Goal: Find specific page/section: Find specific page/section

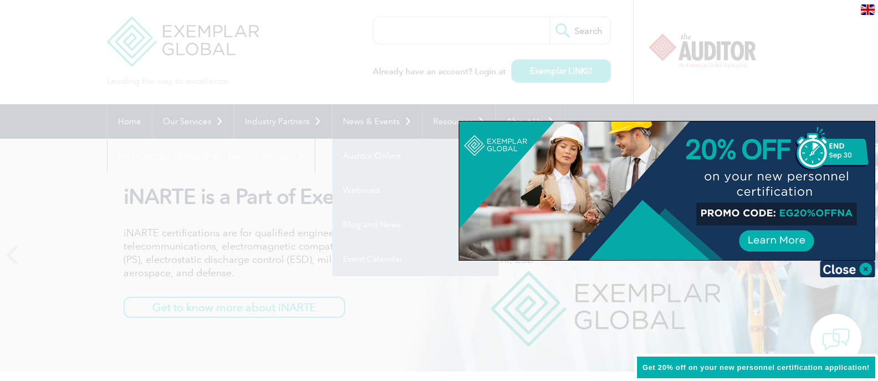
click at [262, 126] on div at bounding box center [439, 190] width 878 height 381
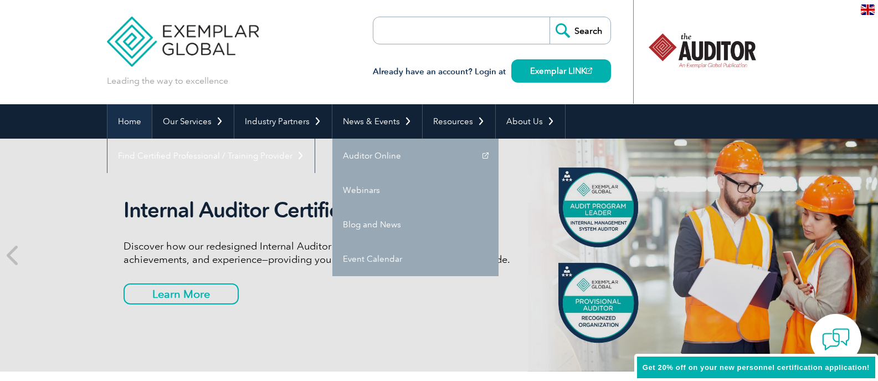
click at [141, 118] on link "Home" at bounding box center [130, 121] width 44 height 34
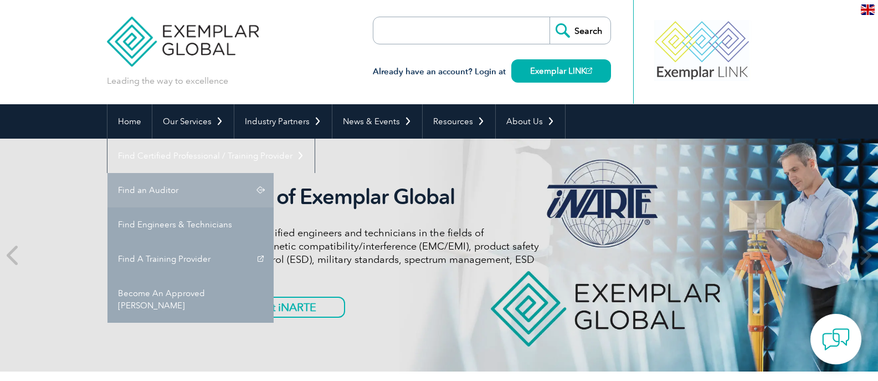
click at [274, 173] on link "Find an Auditor" at bounding box center [191, 190] width 166 height 34
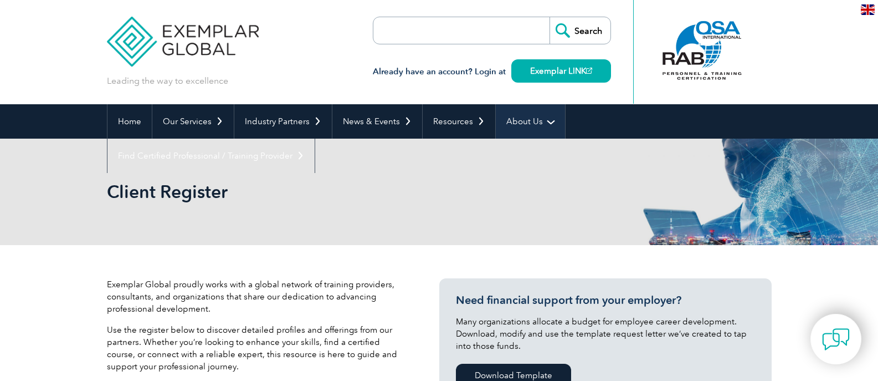
click at [525, 122] on link "About Us" at bounding box center [530, 121] width 69 height 34
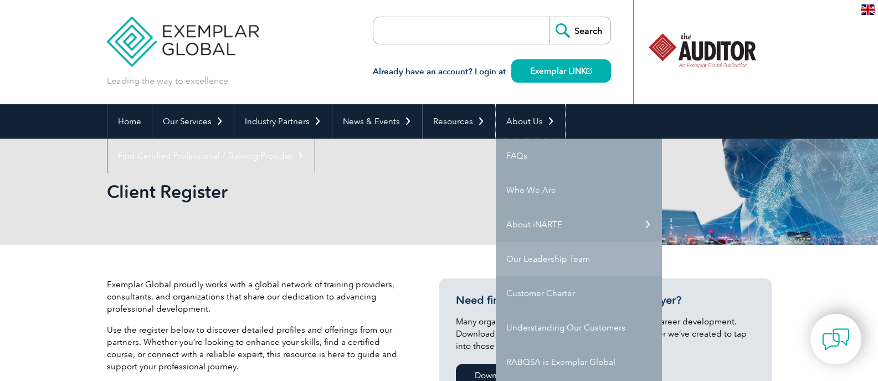
scroll to position [55, 0]
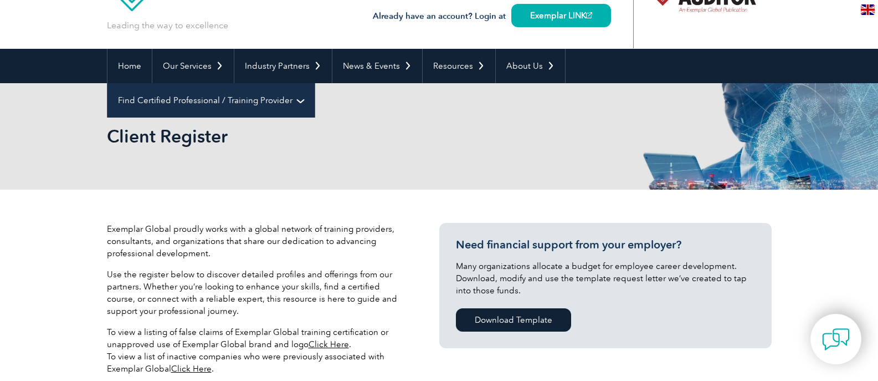
click at [315, 83] on link "Find Certified Professional / Training Provider" at bounding box center [211, 100] width 207 height 34
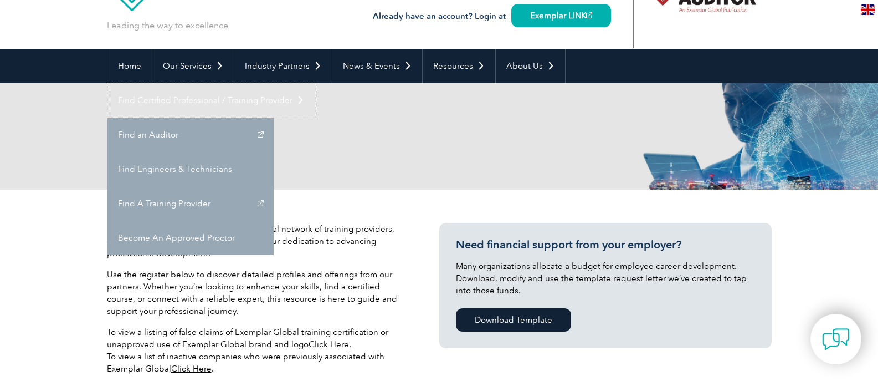
scroll to position [0, 0]
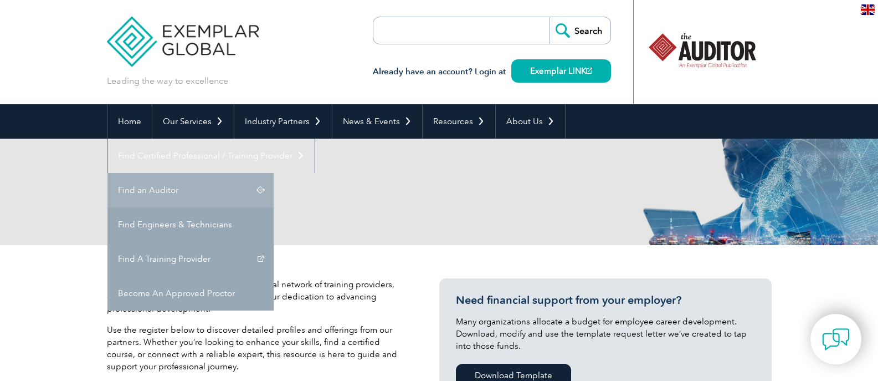
click at [274, 173] on link "Find an Auditor" at bounding box center [191, 190] width 166 height 34
